Goal: Entertainment & Leisure: Consume media (video, audio)

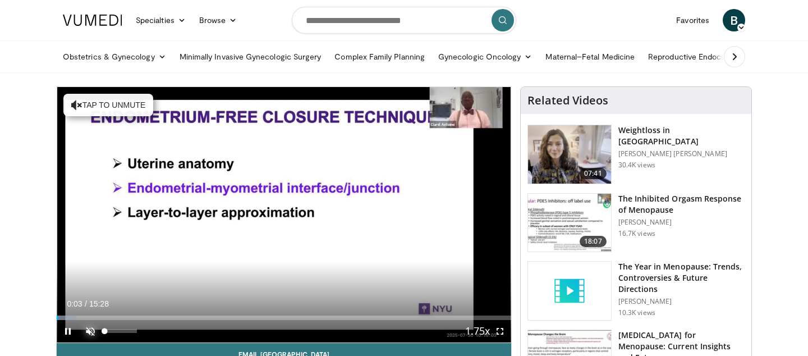
click at [87, 328] on span "Video Player" at bounding box center [90, 331] width 22 height 22
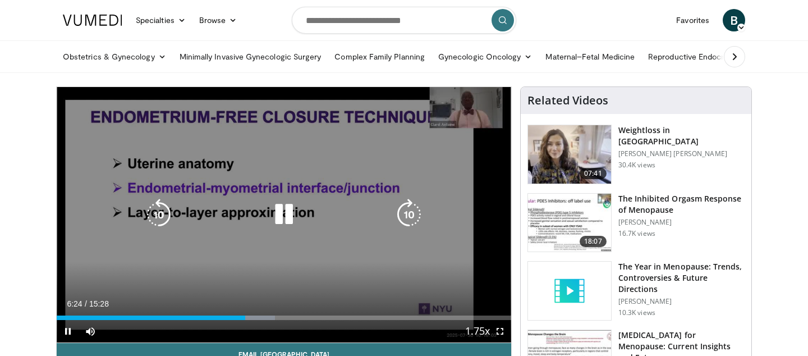
click at [274, 221] on icon "Video Player" at bounding box center [283, 214] width 31 height 31
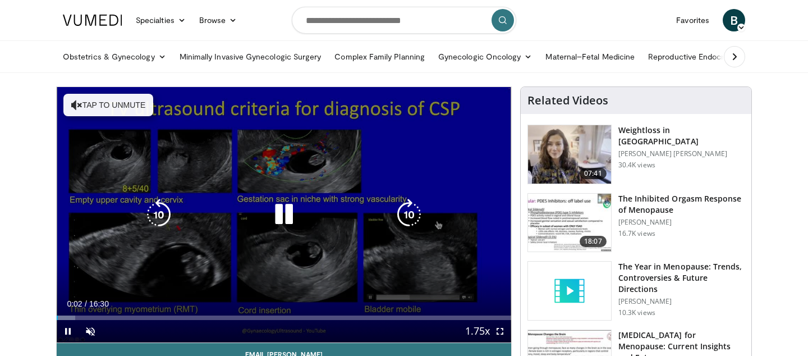
click at [290, 215] on icon "Video Player" at bounding box center [283, 214] width 31 height 31
